Goal: Information Seeking & Learning: Check status

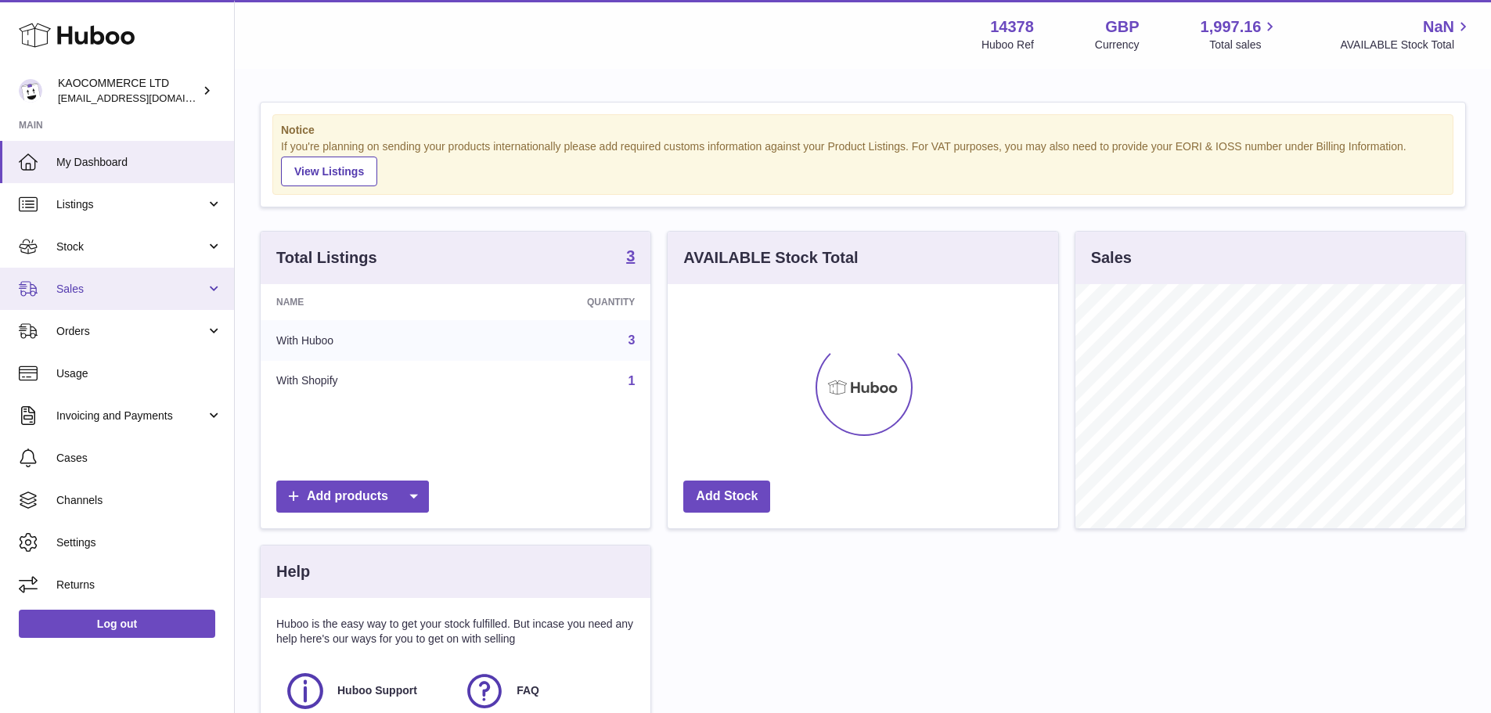
scroll to position [244, 391]
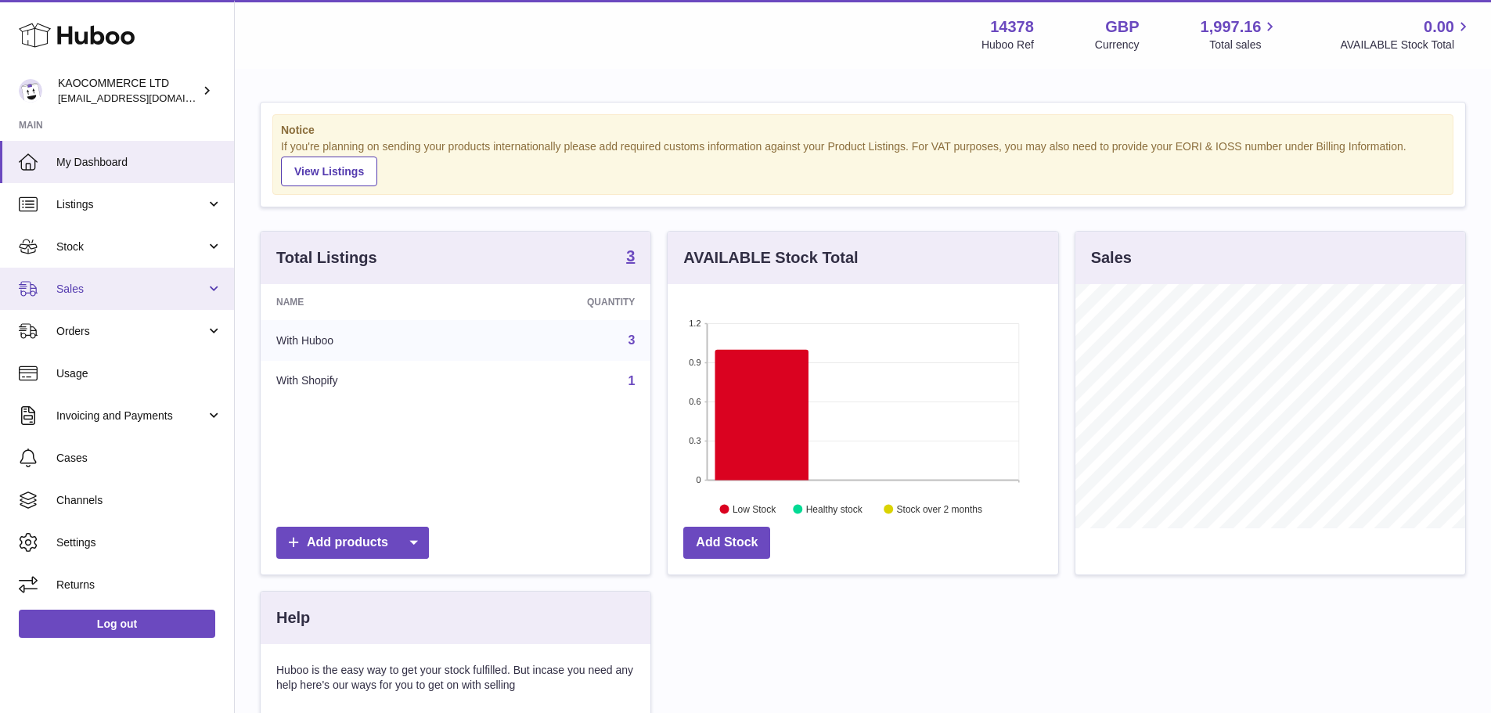
click at [200, 282] on span "Sales" at bounding box center [131, 289] width 150 height 15
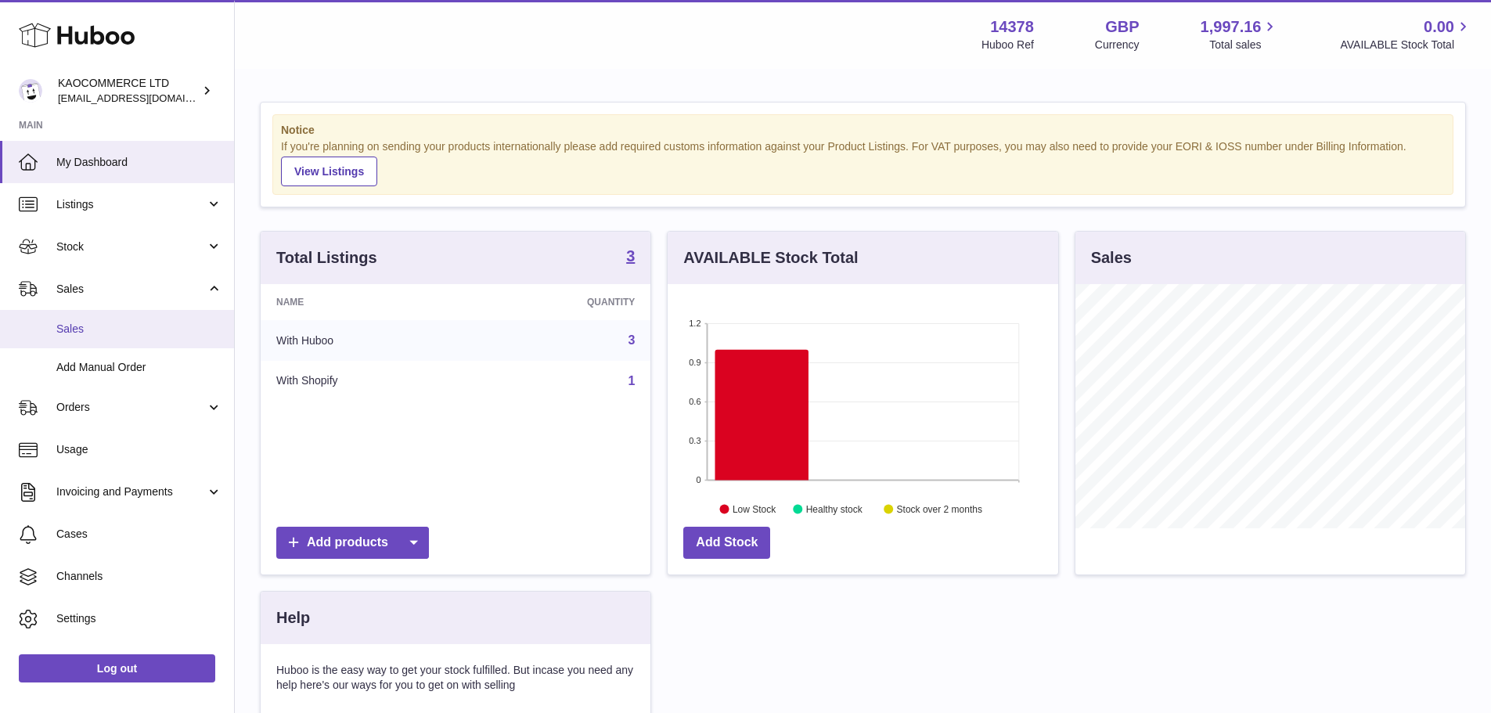
click at [197, 319] on link "Sales" at bounding box center [117, 329] width 234 height 38
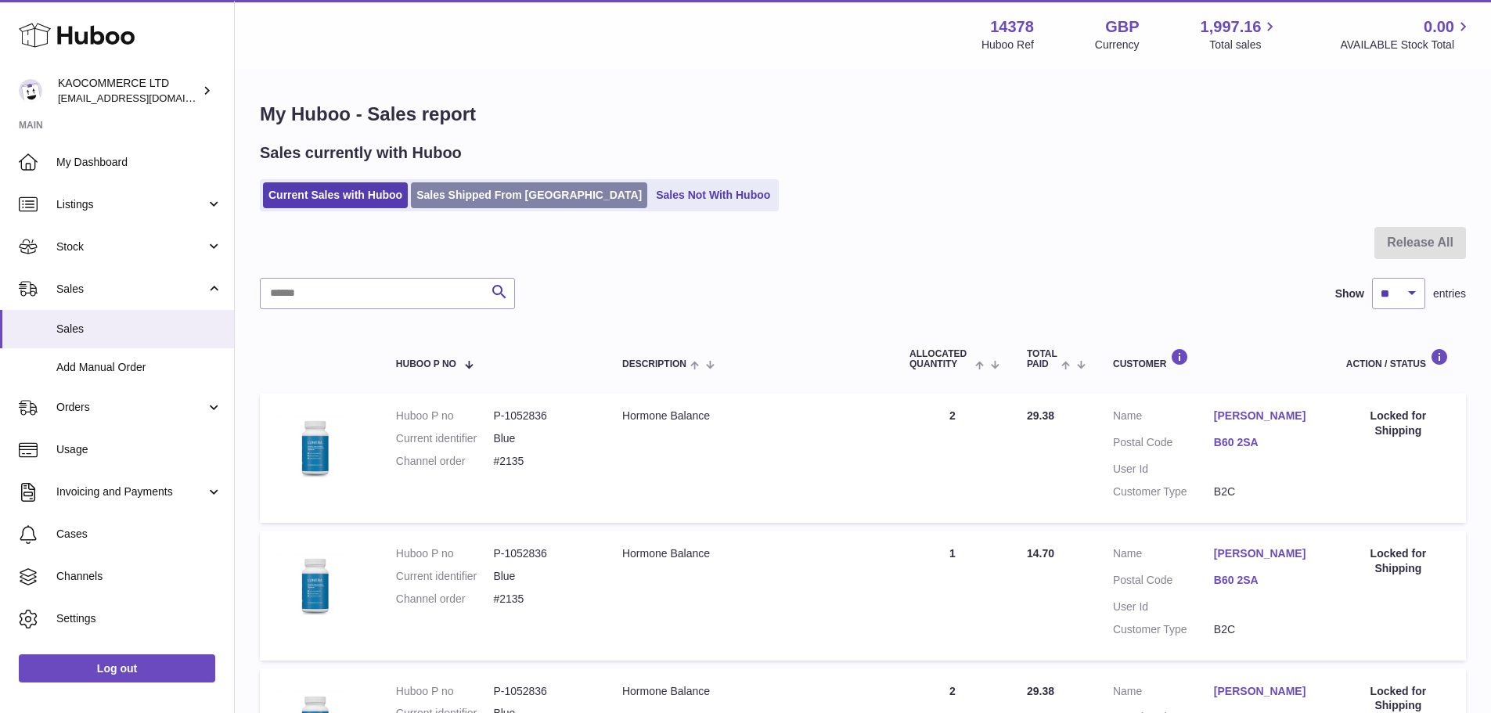
click at [456, 197] on link "Sales Shipped From Huboo" at bounding box center [529, 195] width 236 height 26
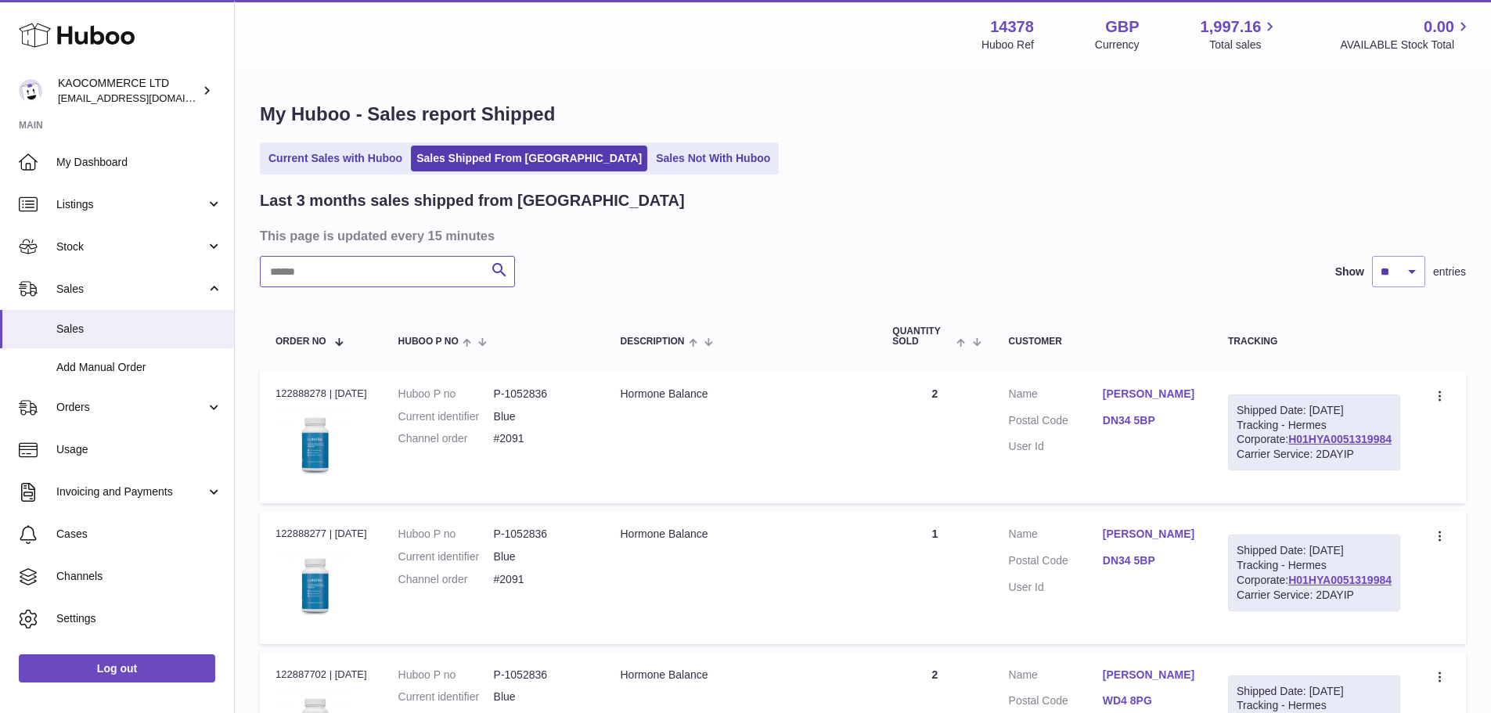
click at [419, 263] on input "text" at bounding box center [387, 271] width 255 height 31
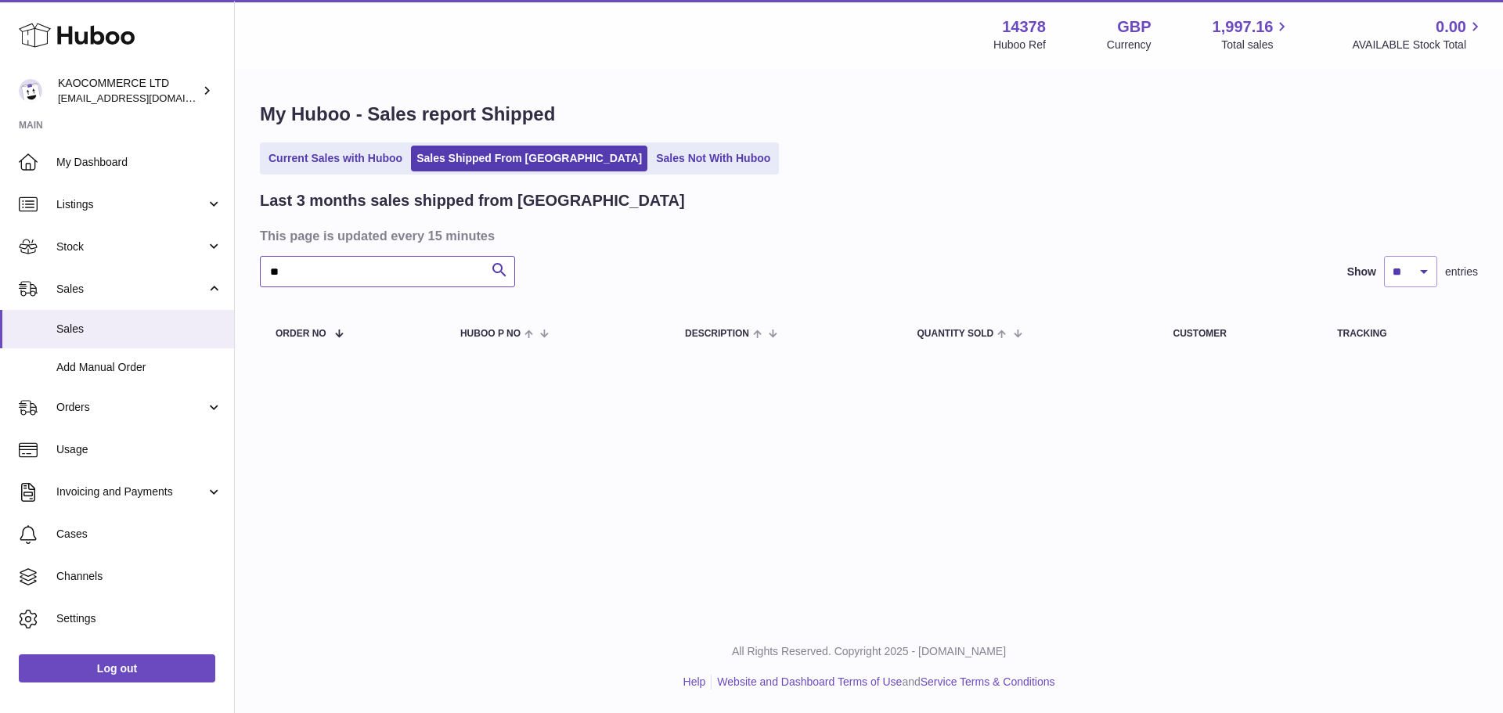
type input "*"
type input "****"
click at [388, 156] on link "Current Sales with Huboo" at bounding box center [335, 159] width 145 height 26
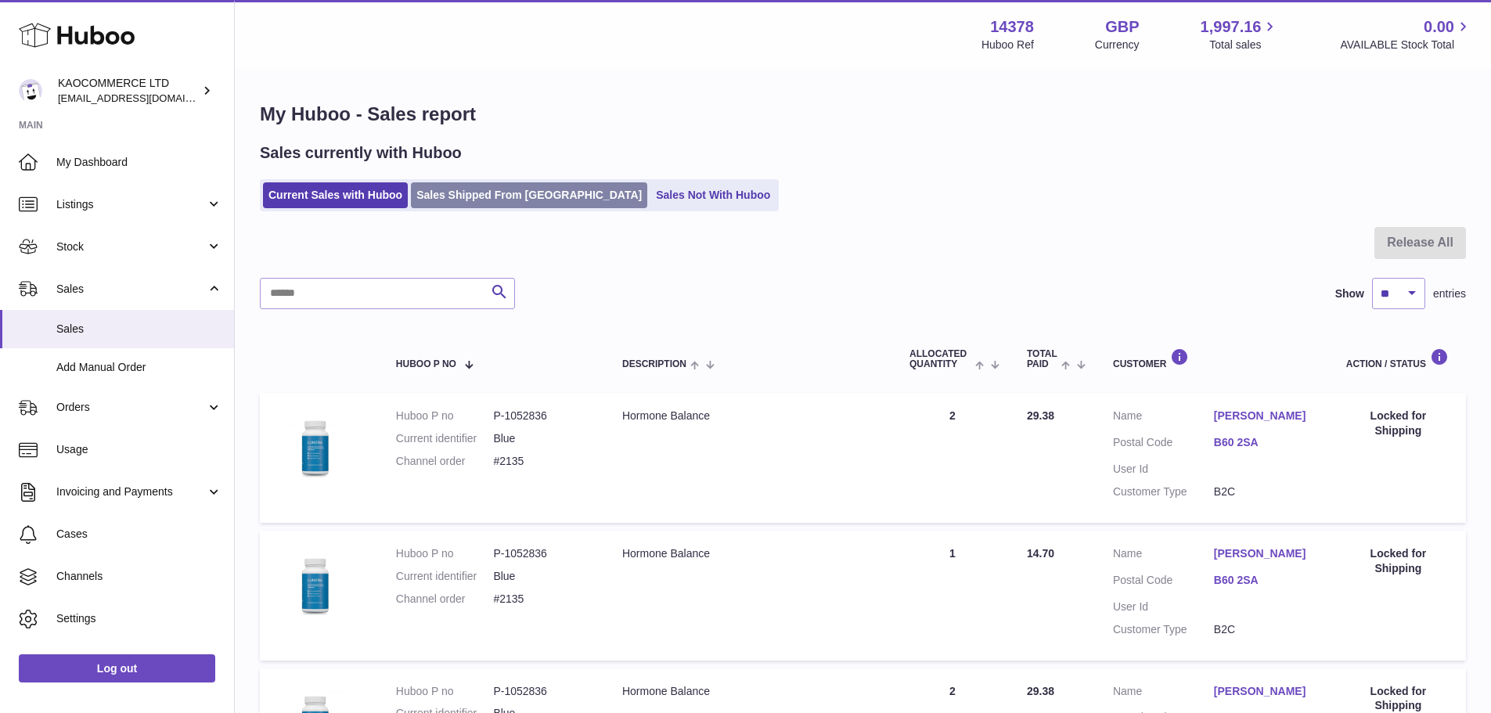
click at [460, 203] on link "Sales Shipped From Huboo" at bounding box center [529, 195] width 236 height 26
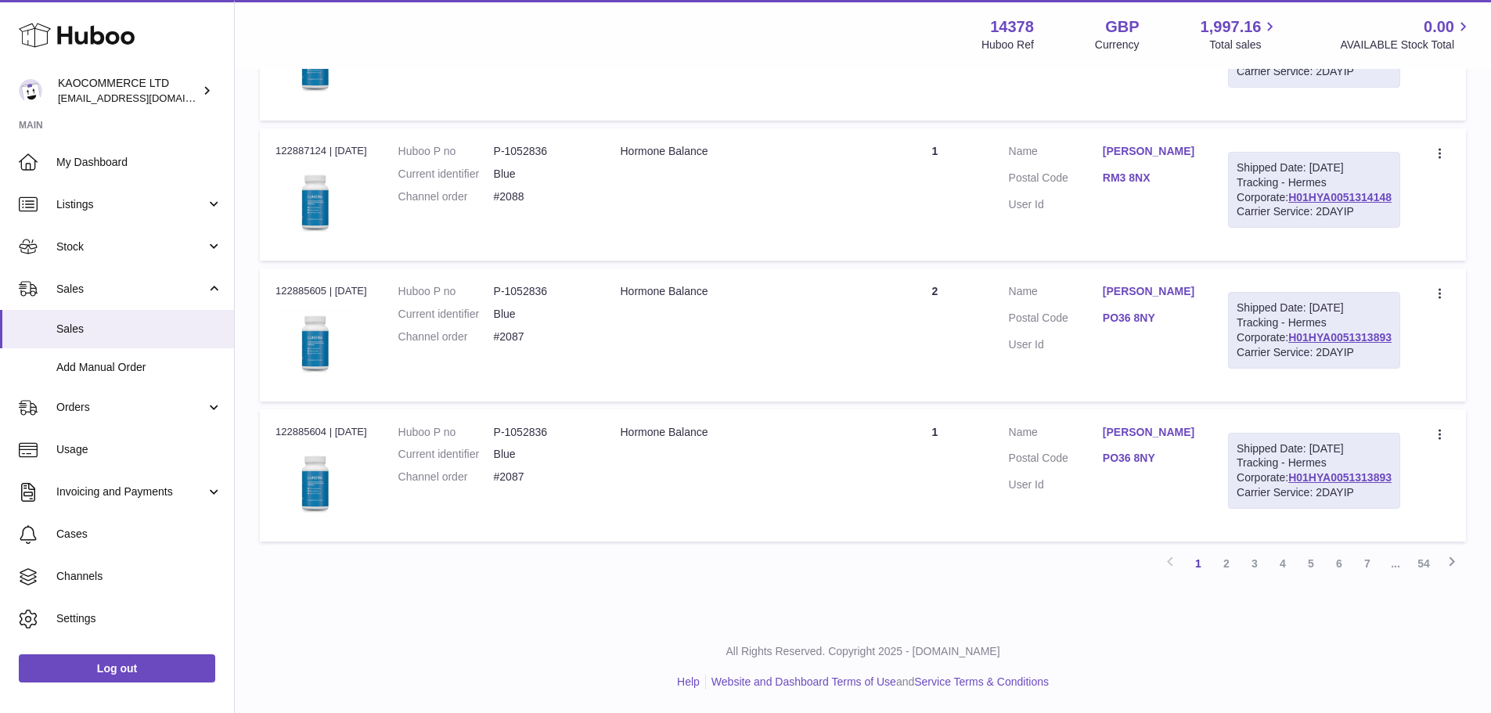
scroll to position [1577, 0]
click at [1351, 570] on link "6" at bounding box center [1339, 564] width 28 height 28
click at [1375, 563] on link "8" at bounding box center [1368, 564] width 28 height 28
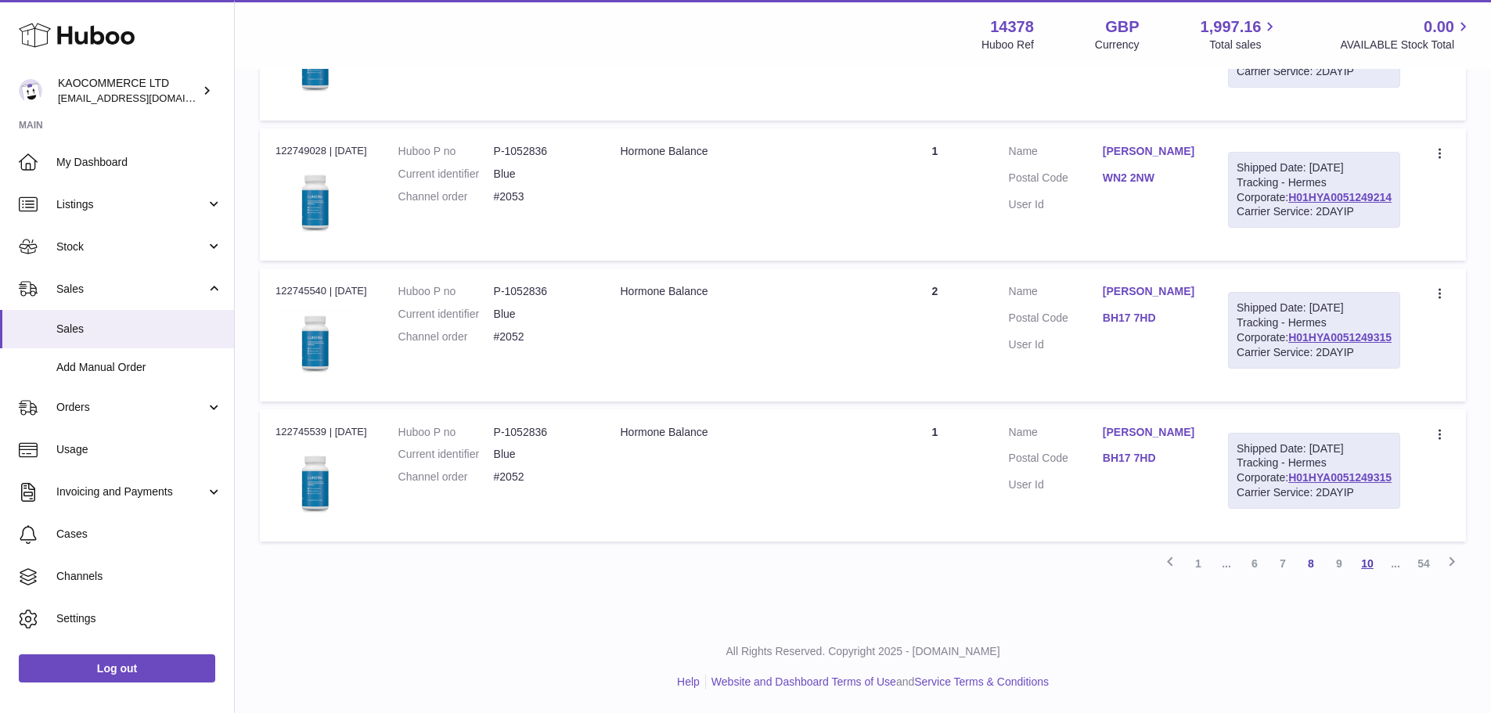
click at [1373, 562] on link "10" at bounding box center [1368, 564] width 28 height 28
click at [1376, 567] on link "32" at bounding box center [1368, 564] width 28 height 28
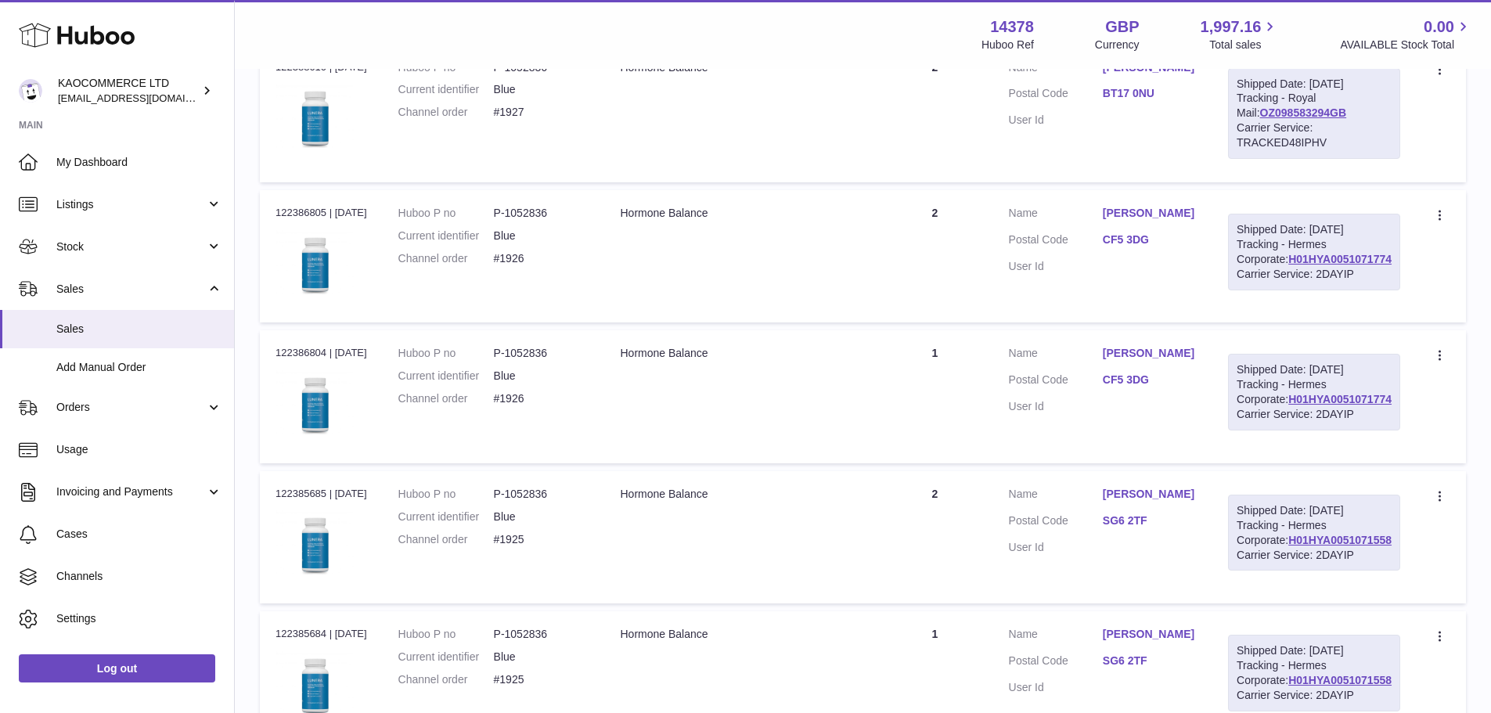
scroll to position [1577, 0]
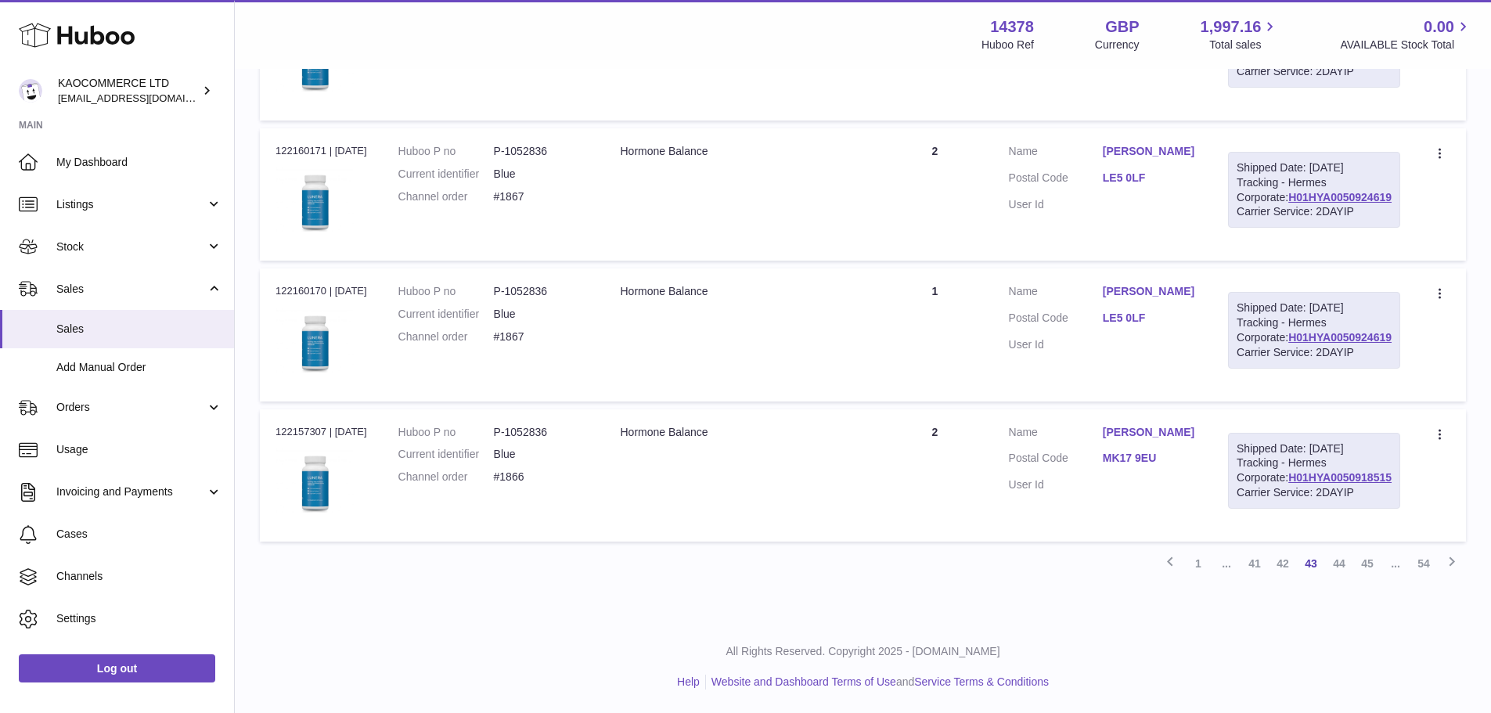
scroll to position [1577, 0]
click at [1368, 564] on link "45" at bounding box center [1368, 564] width 28 height 28
click at [1376, 564] on link "47" at bounding box center [1368, 564] width 28 height 28
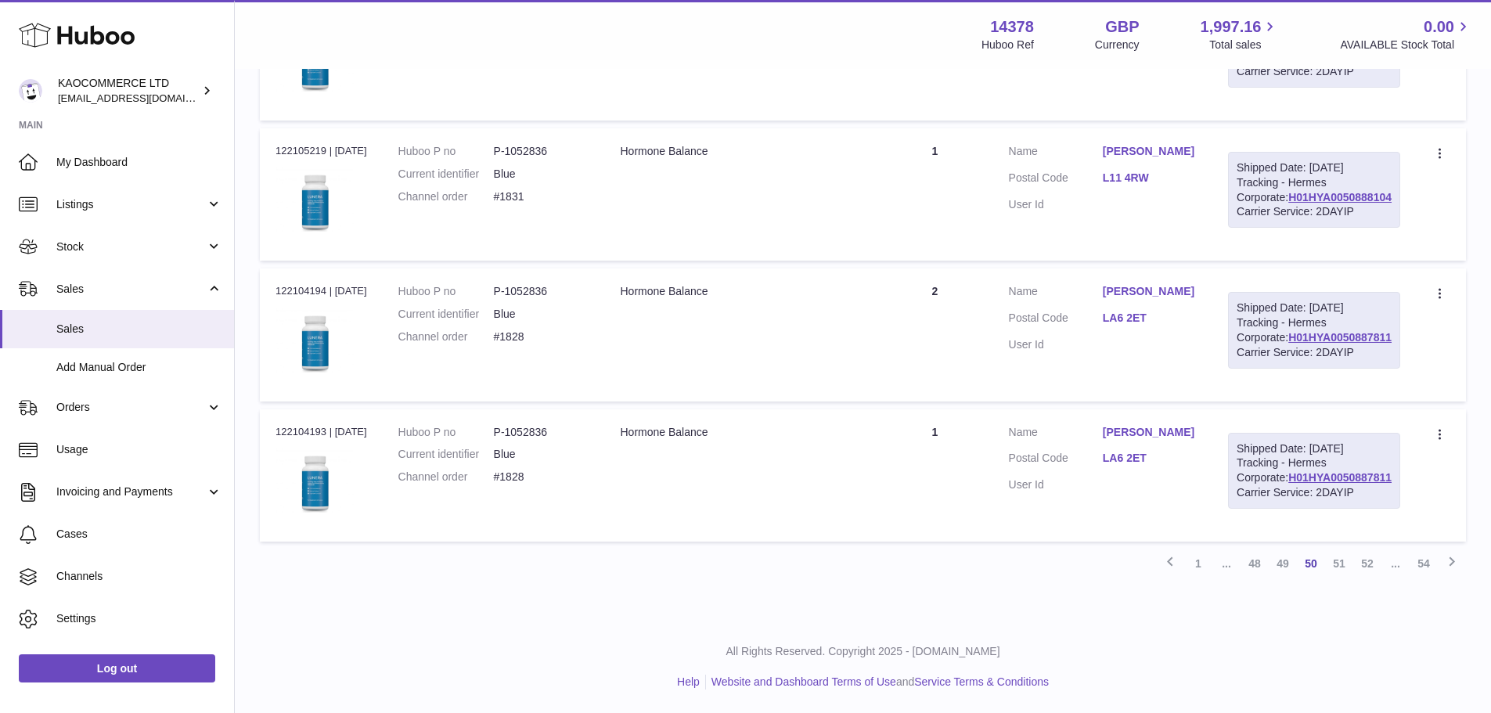
scroll to position [1577, 0]
click at [1374, 564] on link "52" at bounding box center [1368, 564] width 28 height 28
click at [1419, 566] on link "54" at bounding box center [1424, 564] width 28 height 28
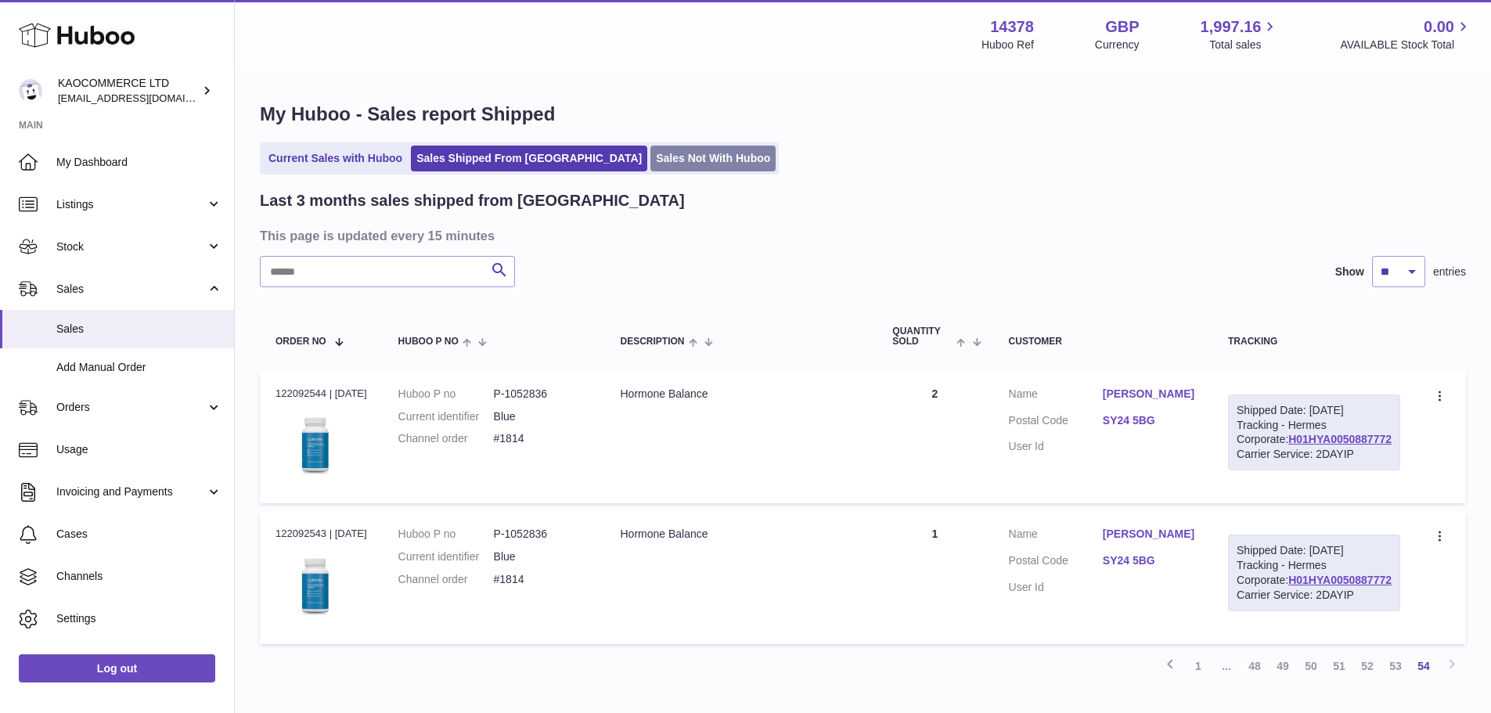
click at [651, 159] on link "Sales Not With Huboo" at bounding box center [713, 159] width 125 height 26
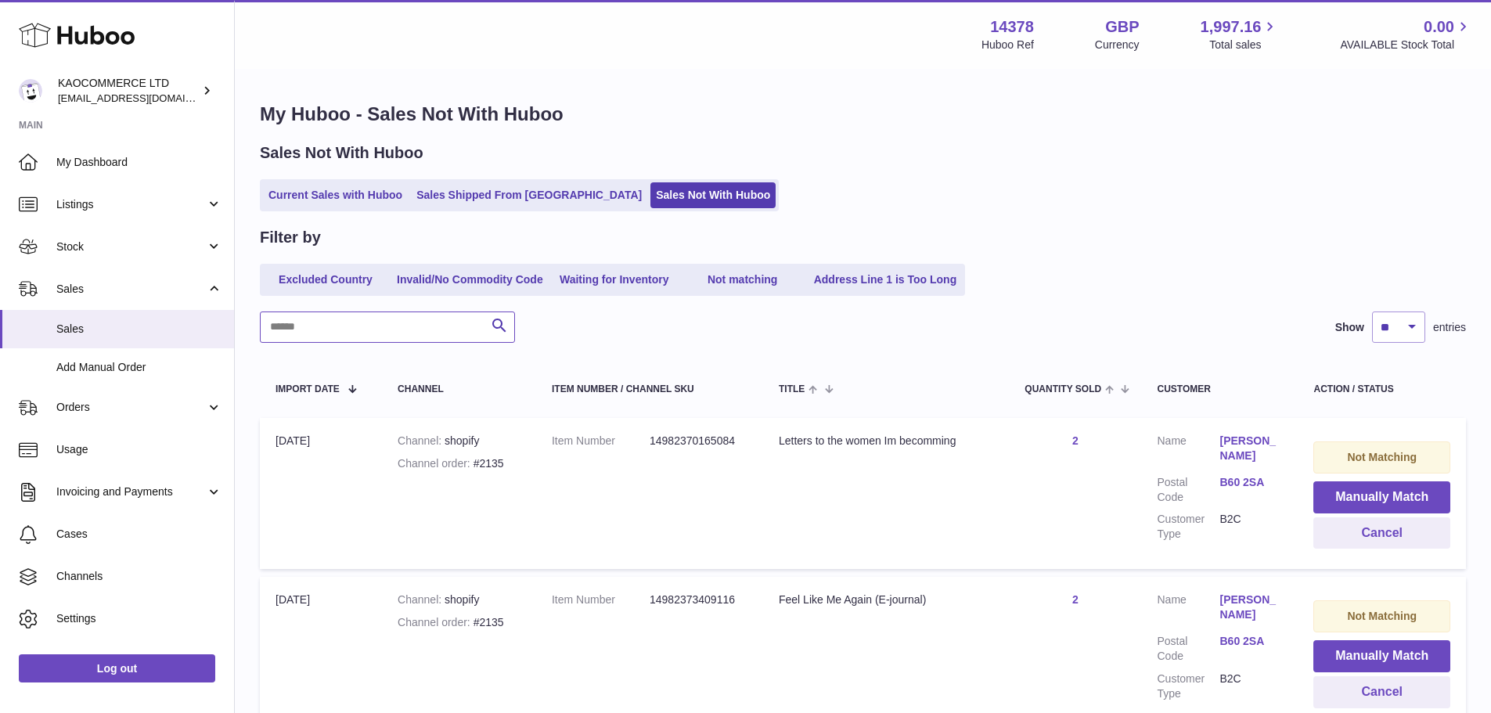
click at [423, 336] on input "text" at bounding box center [387, 327] width 255 height 31
type input "****"
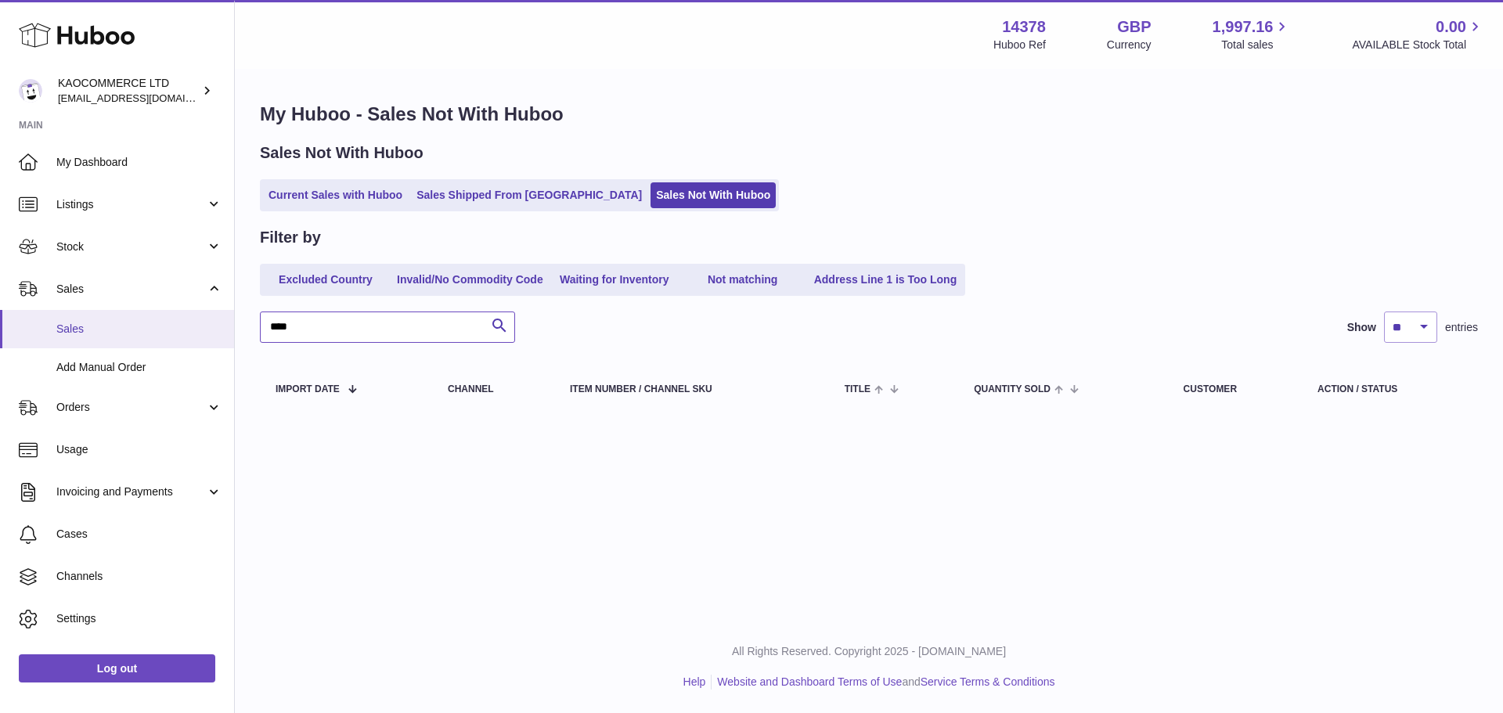
drag, startPoint x: 339, startPoint y: 334, endPoint x: 0, endPoint y: 337, distance: 339.0
click at [0, 337] on div "Huboo KAOCOMMERCE LTD [EMAIL_ADDRESS][DOMAIN_NAME] Main My Dashboard Listings N…" at bounding box center [751, 356] width 1503 height 713
drag, startPoint x: 35, startPoint y: 300, endPoint x: 0, endPoint y: 294, distance: 35.7
click at [0, 294] on div "Huboo KAOCOMMERCE LTD [EMAIL_ADDRESS][DOMAIN_NAME] Main My Dashboard Listings N…" at bounding box center [751, 356] width 1503 height 713
type input "*******"
